Goal: Information Seeking & Learning: Check status

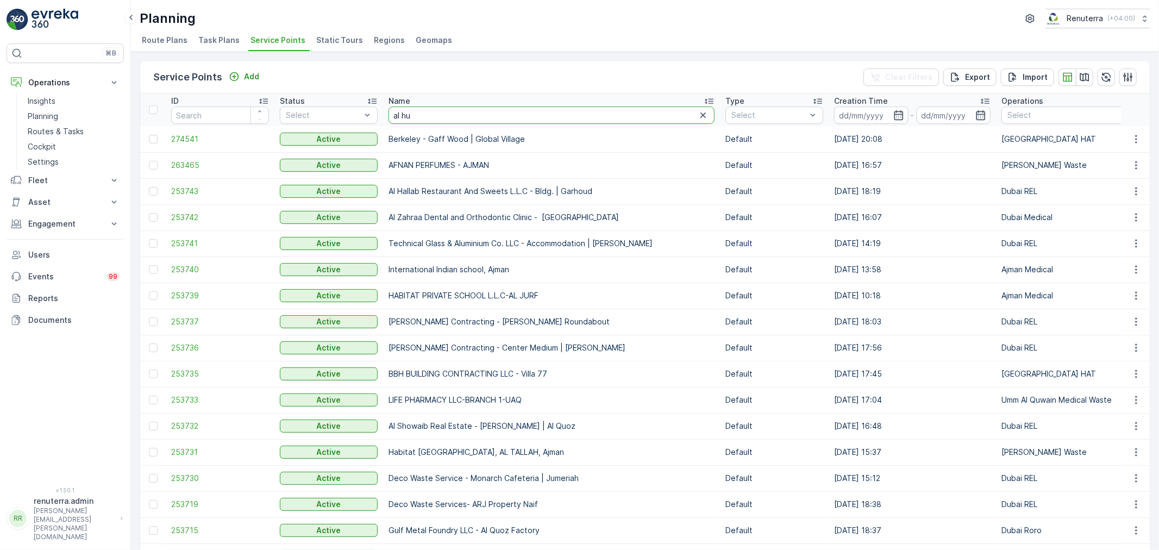
type input "[PERSON_NAME]"
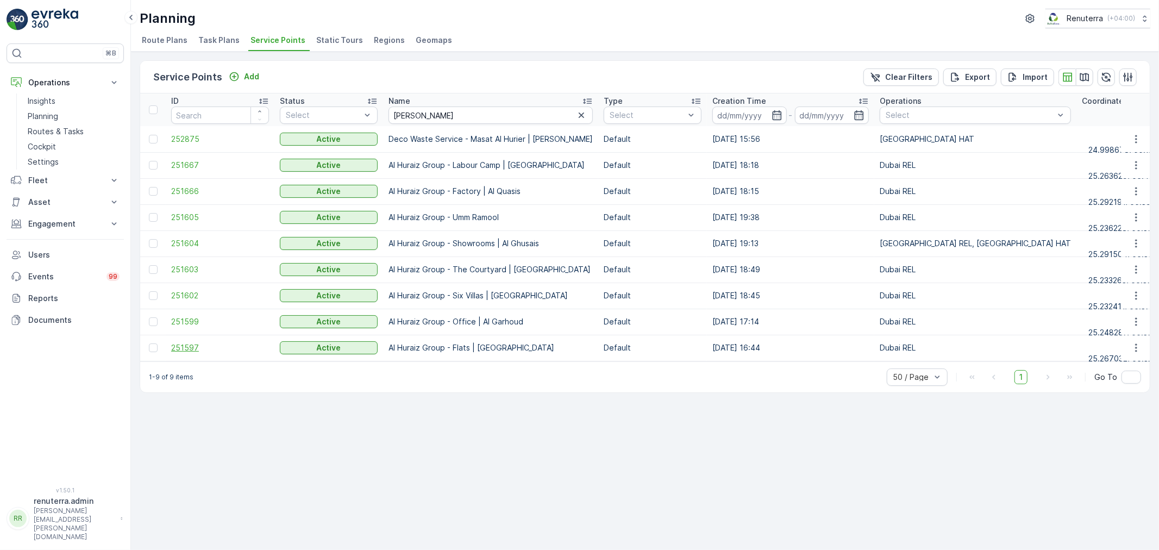
click at [191, 349] on span "251597" at bounding box center [220, 347] width 98 height 11
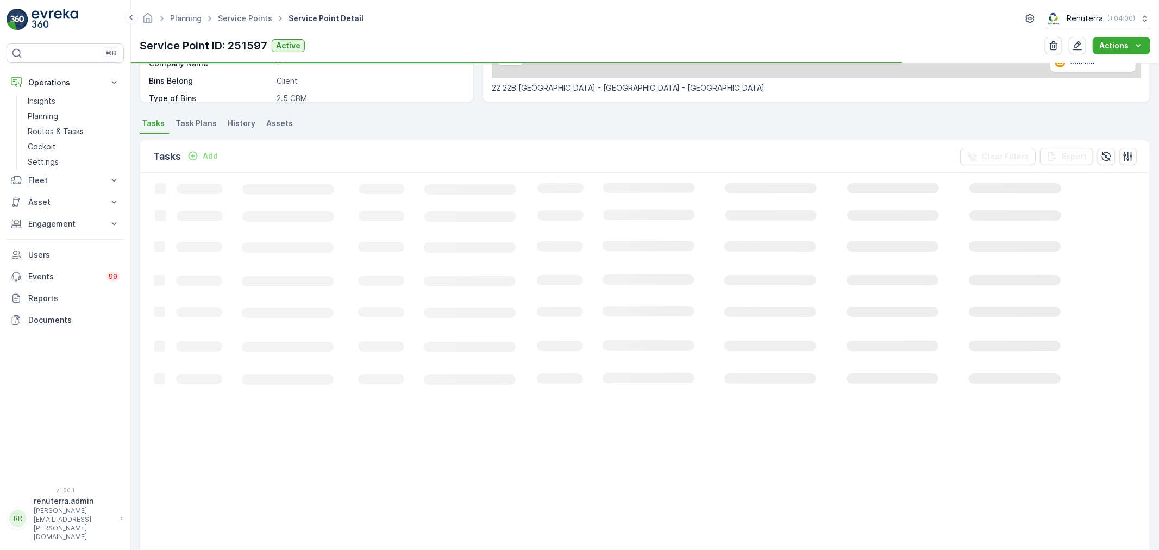
scroll to position [241, 0]
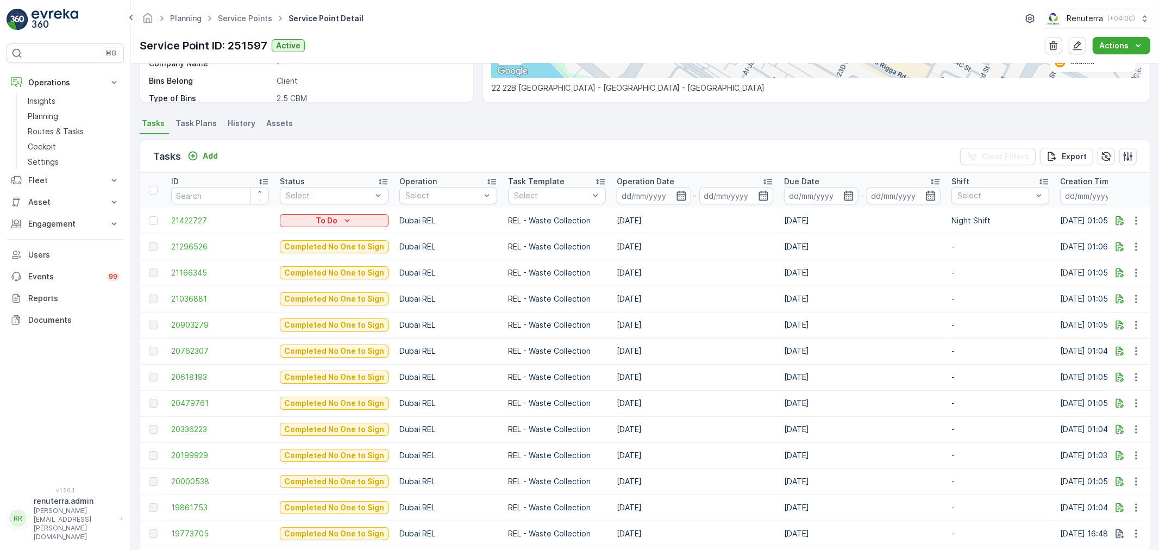
click at [323, 158] on div "Tasks Add Clear Filters Export" at bounding box center [644, 156] width 1009 height 33
click at [206, 215] on span "21422727" at bounding box center [220, 220] width 98 height 11
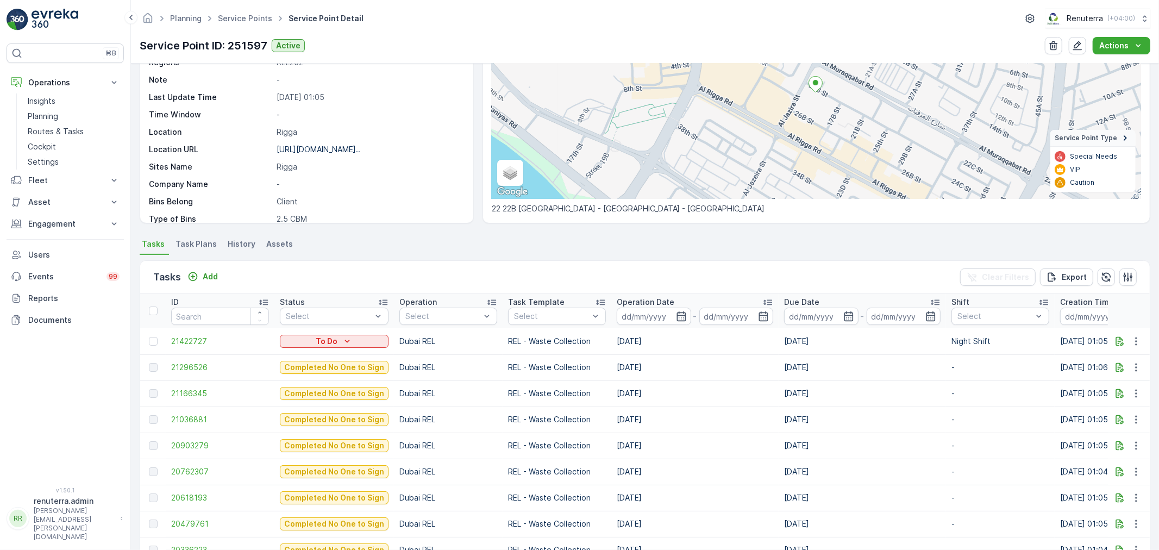
scroll to position [121, 0]
click at [193, 365] on span "21296526" at bounding box center [220, 367] width 98 height 11
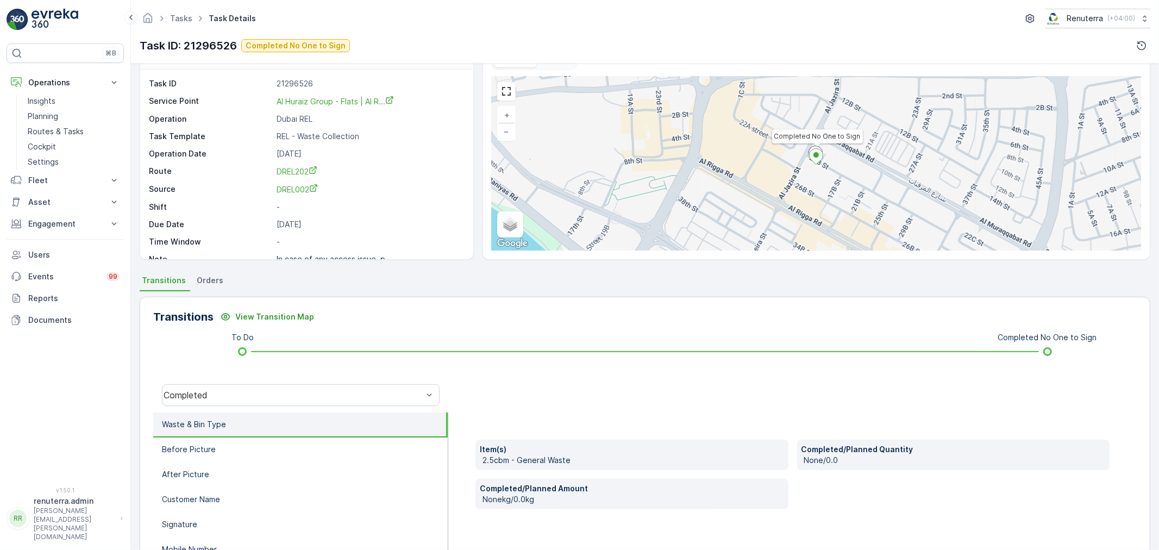
scroll to position [60, 0]
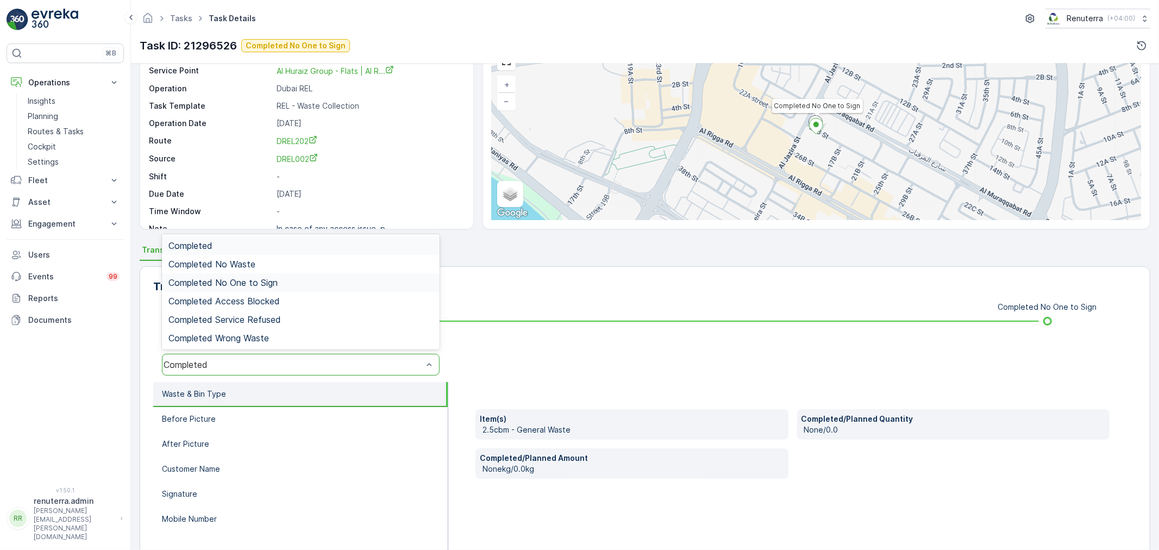
click at [255, 286] on span "Completed No One to Sign" at bounding box center [222, 283] width 109 height 10
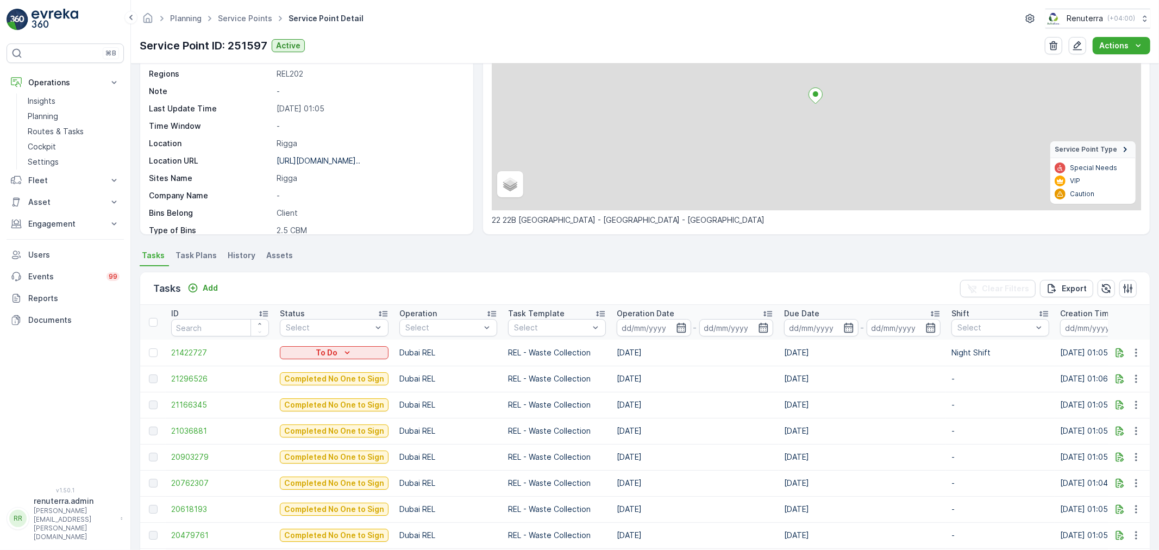
scroll to position [181, 0]
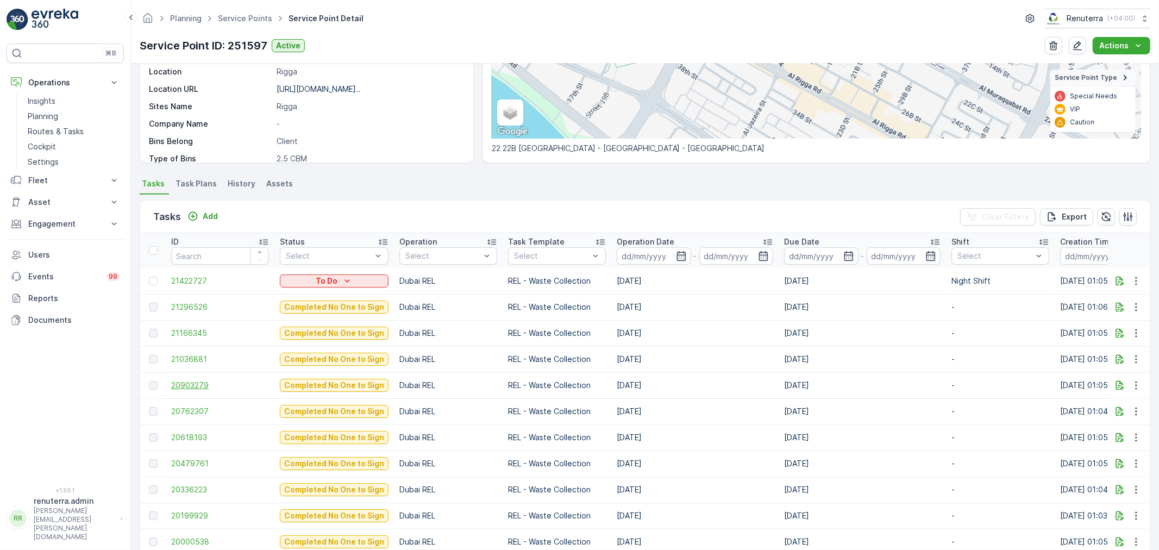
click at [184, 382] on span "20903279" at bounding box center [220, 385] width 98 height 11
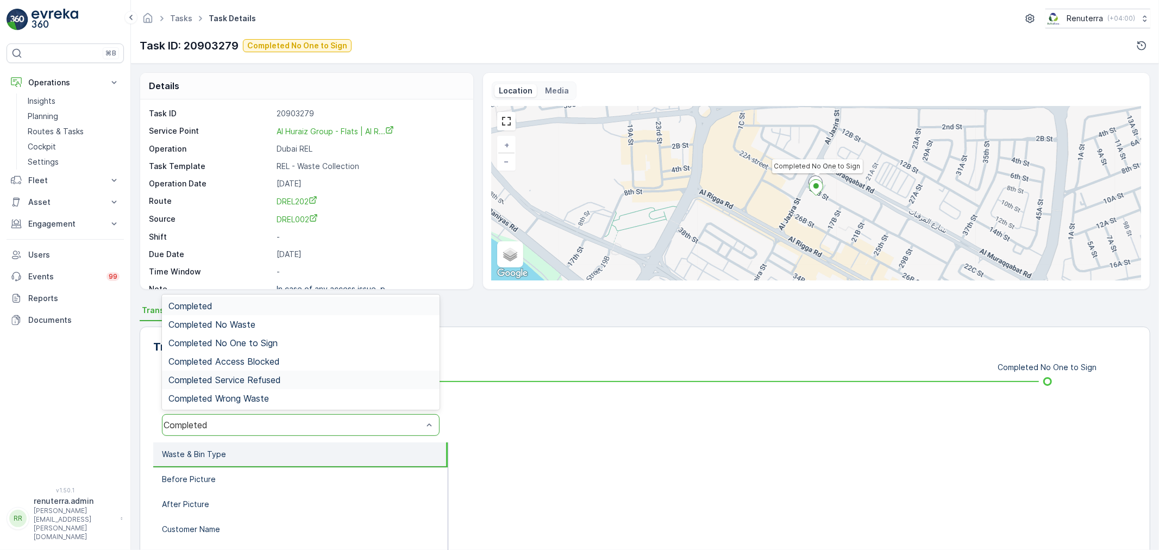
drag, startPoint x: 214, startPoint y: 419, endPoint x: 227, endPoint y: 370, distance: 49.9
click at [230, 338] on span "Completed No One to Sign" at bounding box center [222, 343] width 109 height 10
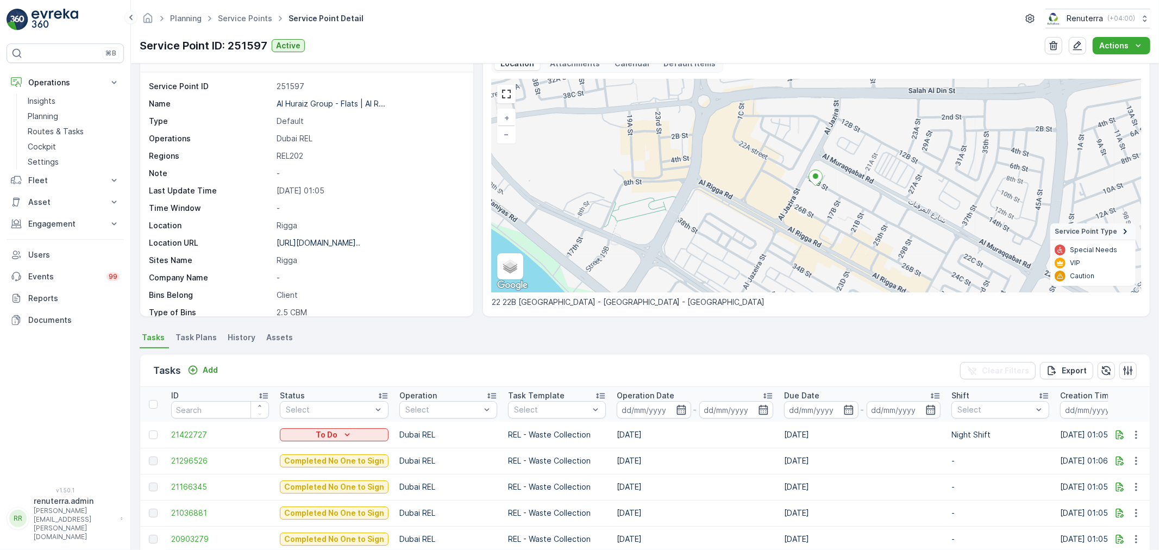
scroll to position [121, 0]
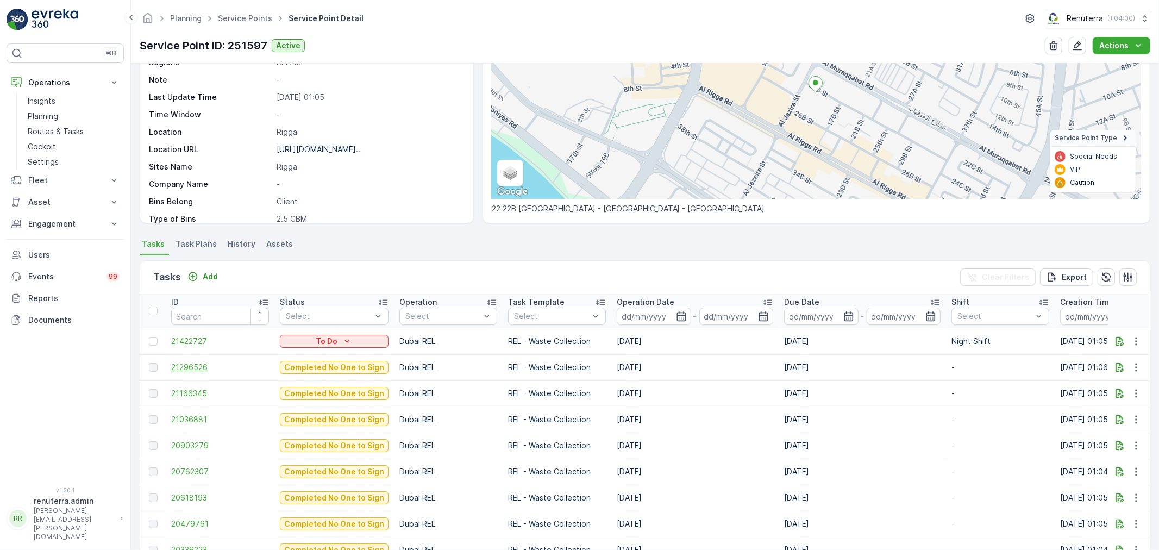
click at [196, 368] on span "21296526" at bounding box center [220, 367] width 98 height 11
